Goal: Task Accomplishment & Management: Manage account settings

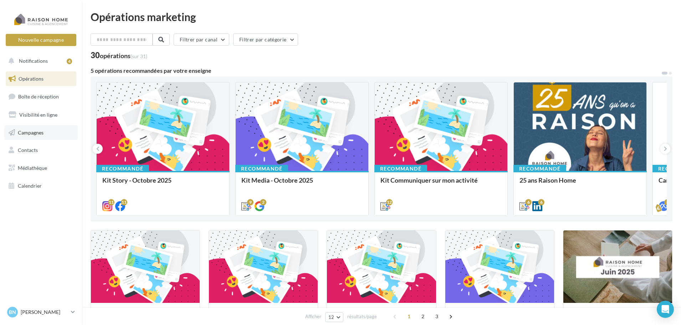
click at [35, 132] on span "Campagnes" at bounding box center [31, 132] width 26 height 6
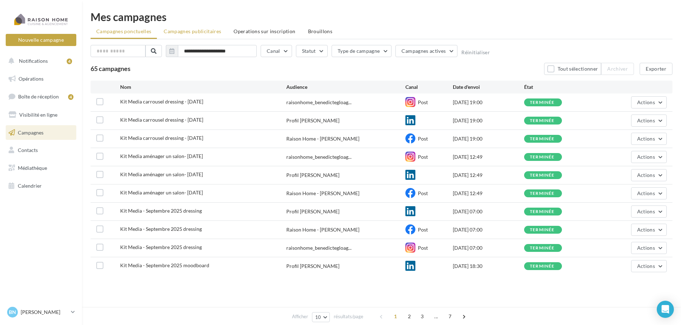
click at [193, 31] on span "Campagnes publicitaires" at bounding box center [192, 31] width 57 height 6
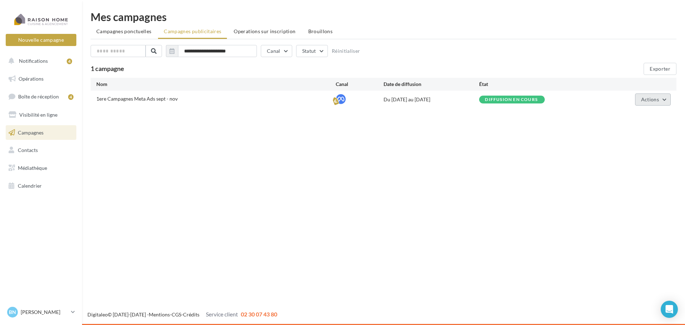
click at [649, 99] on span "Actions" at bounding box center [650, 99] width 18 height 6
click at [622, 117] on button "Éditer" at bounding box center [634, 116] width 71 height 19
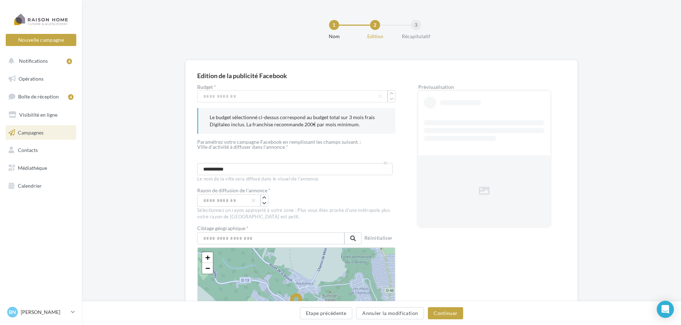
click at [34, 130] on span "Campagnes" at bounding box center [31, 132] width 26 height 6
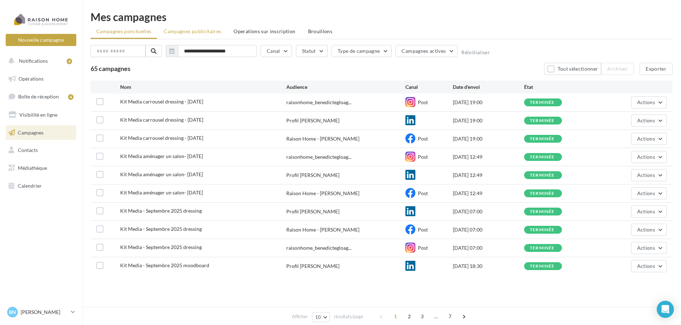
click at [192, 34] on span "Campagnes publicitaires" at bounding box center [192, 31] width 57 height 6
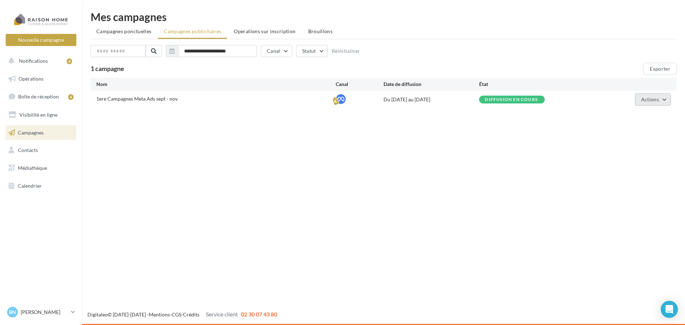
click at [658, 103] on button "Actions" at bounding box center [653, 99] width 36 height 12
click at [630, 134] on button "Voir les résultats" at bounding box center [634, 135] width 71 height 19
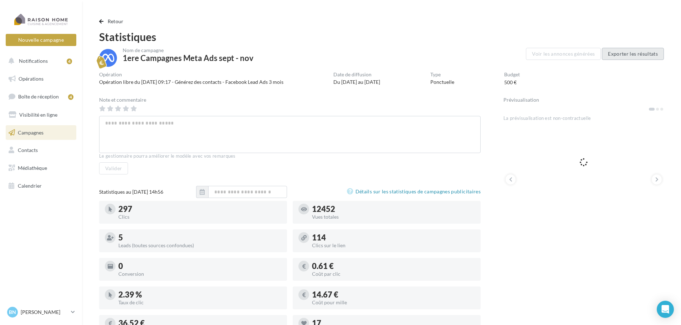
click at [627, 54] on button "Exporter les résultats" at bounding box center [633, 54] width 62 height 12
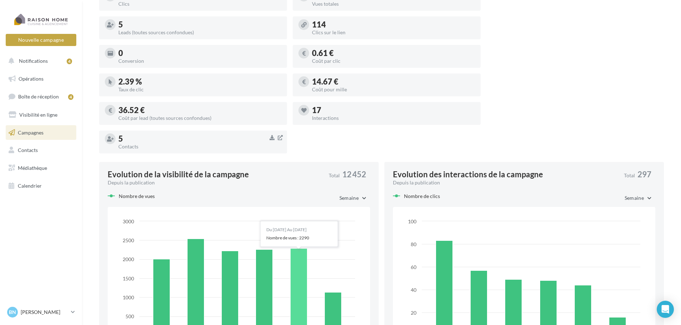
scroll to position [285, 0]
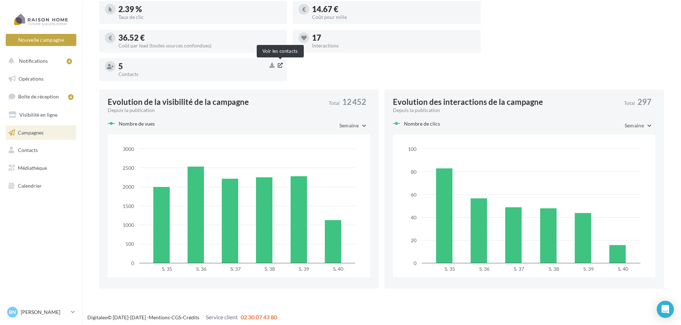
click at [281, 65] on icon "button" at bounding box center [280, 65] width 5 height 6
